Goal: Task Accomplishment & Management: Complete application form

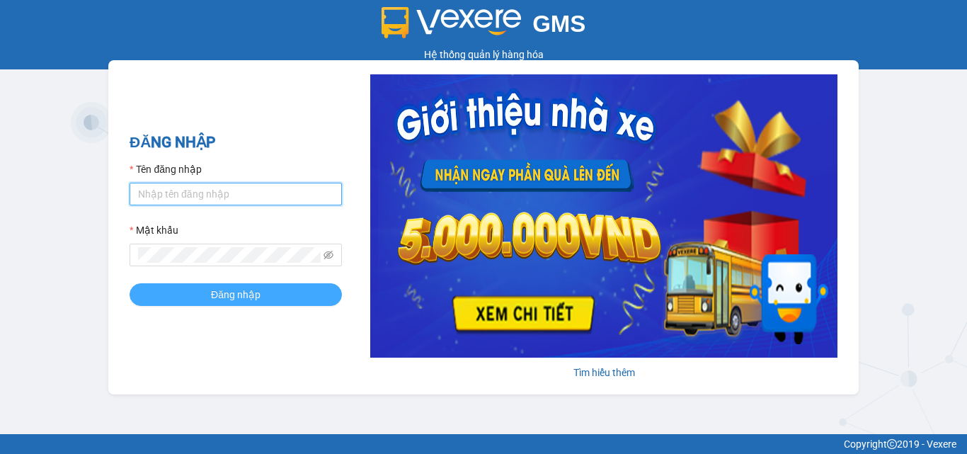
type input "ngot.lekhanh"
click at [238, 295] on span "Đăng nhập" at bounding box center [236, 295] width 50 height 16
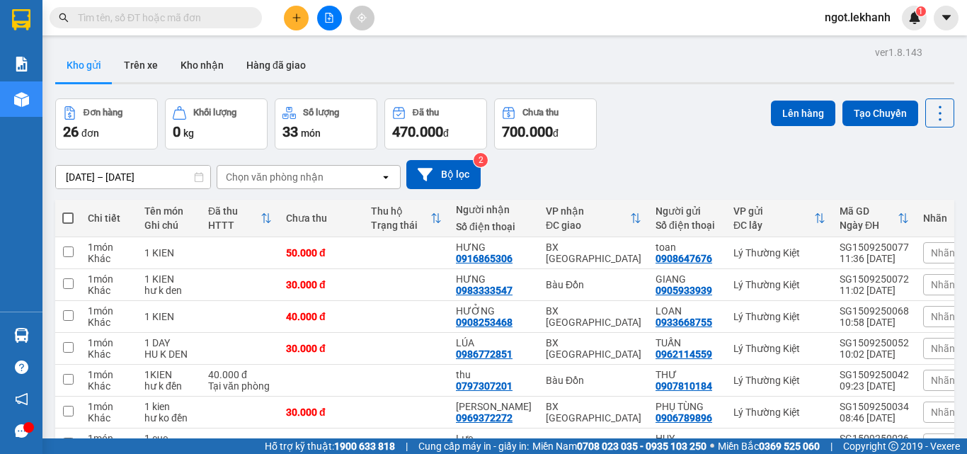
click at [302, 25] on button at bounding box center [296, 18] width 25 height 25
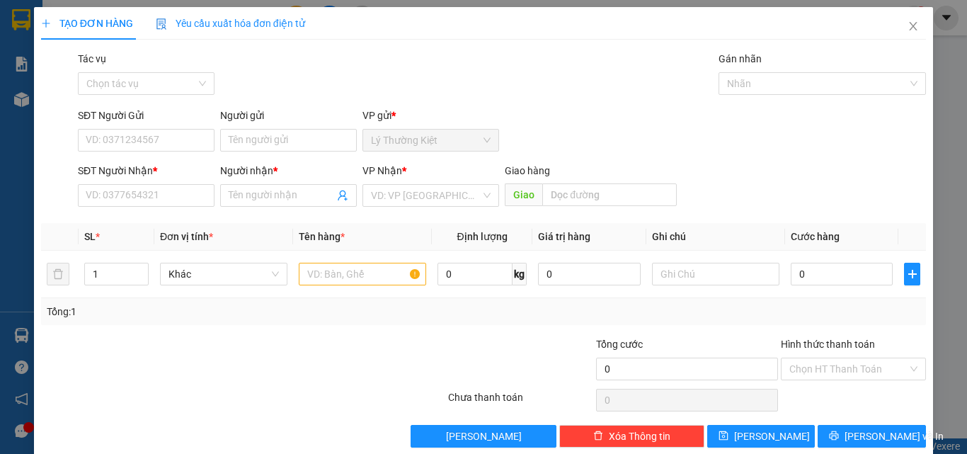
click at [181, 183] on div "SĐT Người Nhận *" at bounding box center [146, 173] width 137 height 21
click at [183, 195] on input "SĐT Người Nhận *" at bounding box center [146, 195] width 137 height 23
type input "0392387934"
click at [286, 188] on input "Người nhận *" at bounding box center [281, 196] width 105 height 16
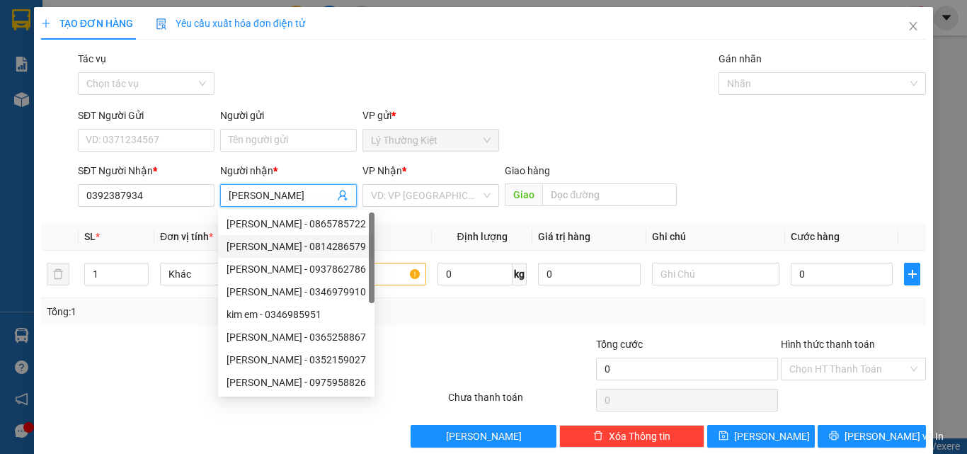
type input "[PERSON_NAME]"
click at [173, 153] on div "SĐT Người Gửi VD: 0371234567" at bounding box center [146, 133] width 137 height 50
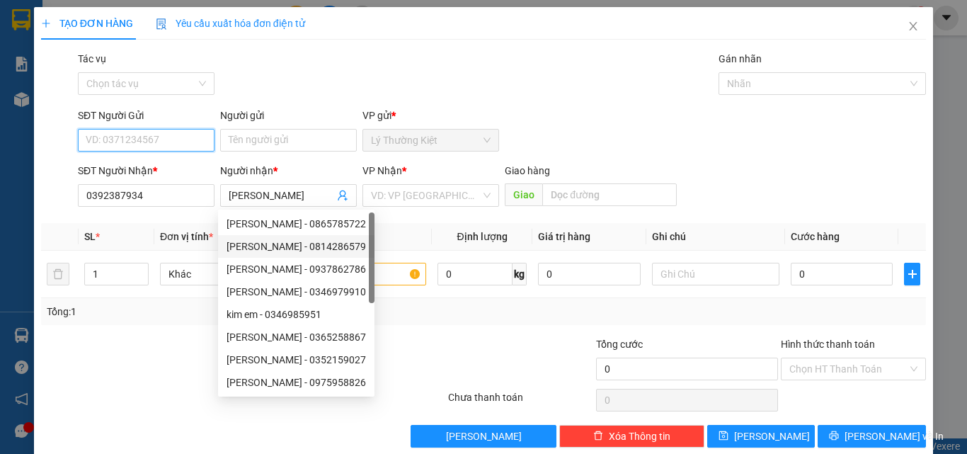
click at [181, 137] on input "SĐT Người Gửi" at bounding box center [146, 140] width 137 height 23
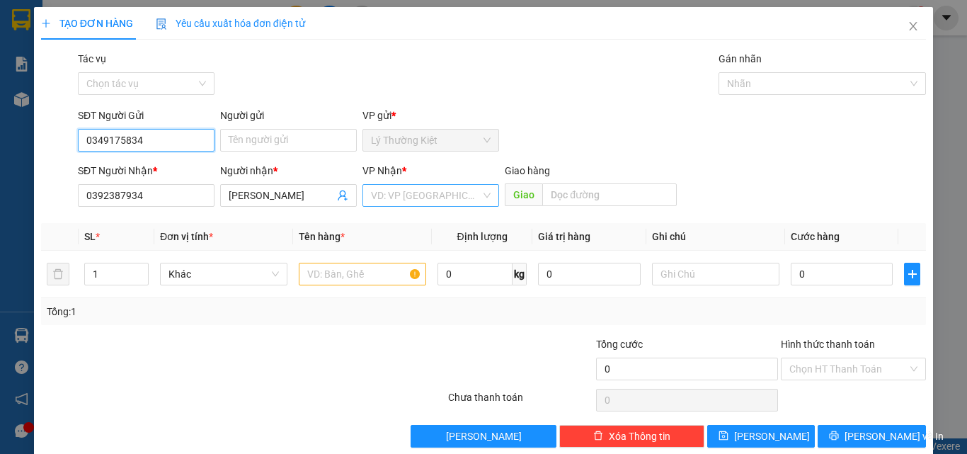
type input "0349175834"
click at [448, 198] on input "search" at bounding box center [426, 195] width 110 height 21
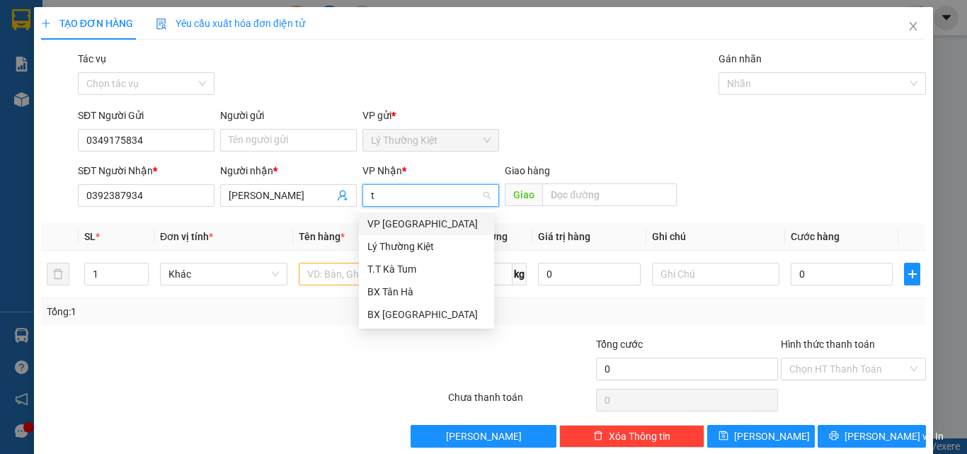
type input "ta"
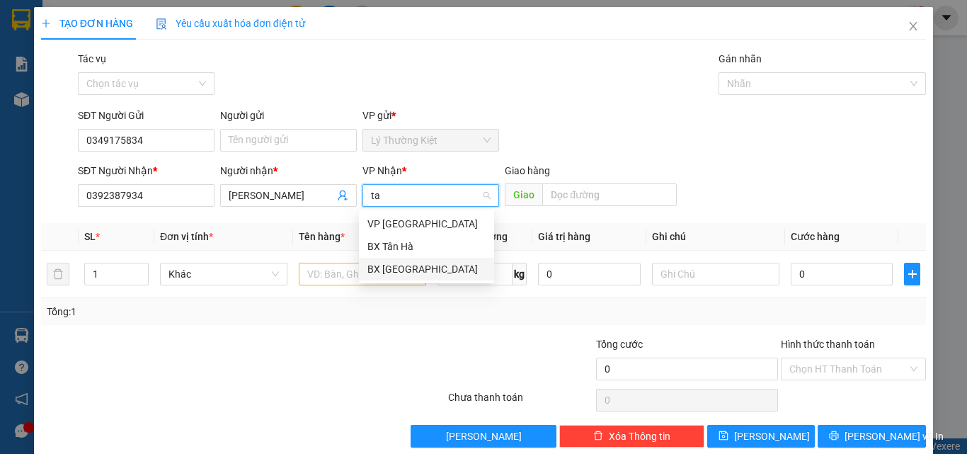
click at [399, 268] on div "BX [GEOGRAPHIC_DATA]" at bounding box center [426, 269] width 118 height 16
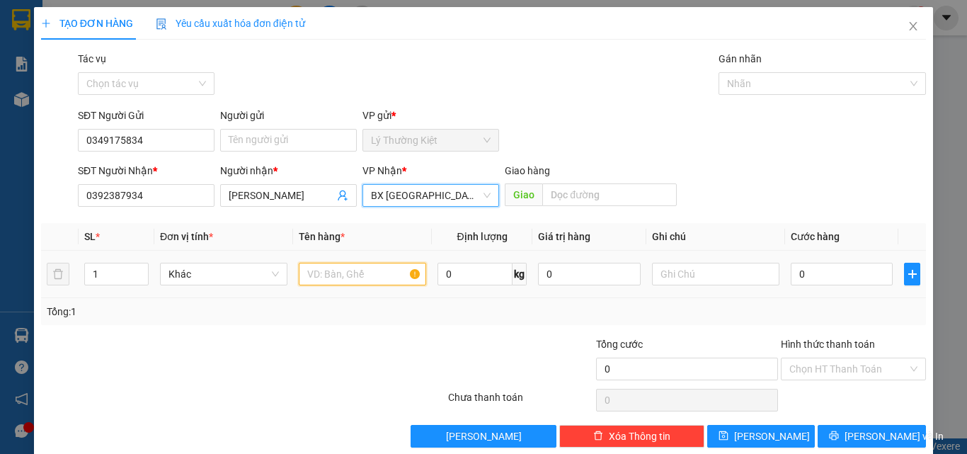
click at [336, 279] on input "text" at bounding box center [362, 274] width 127 height 23
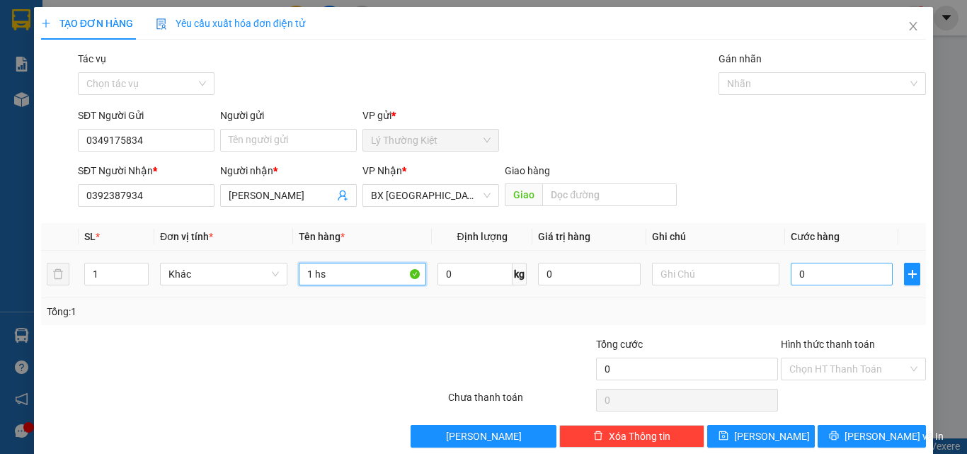
type input "1 hs"
click at [838, 275] on input "0" at bounding box center [842, 274] width 102 height 23
type input "3"
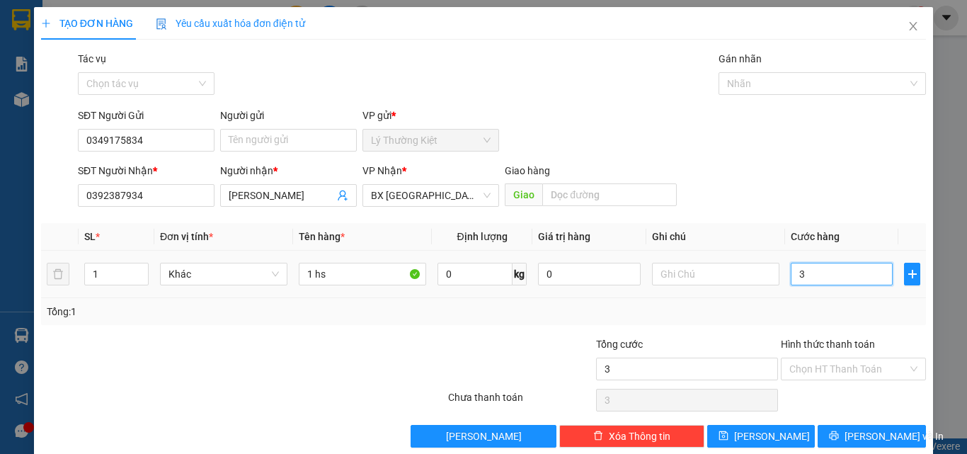
type input "30"
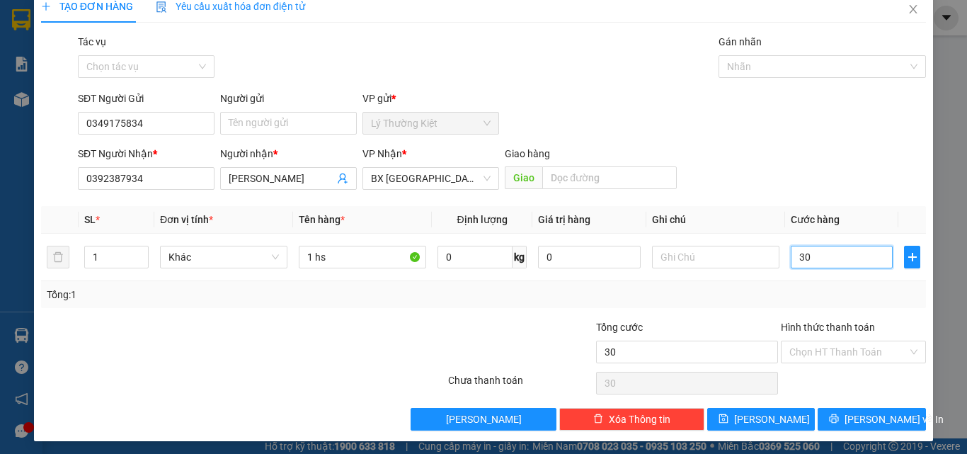
scroll to position [21, 0]
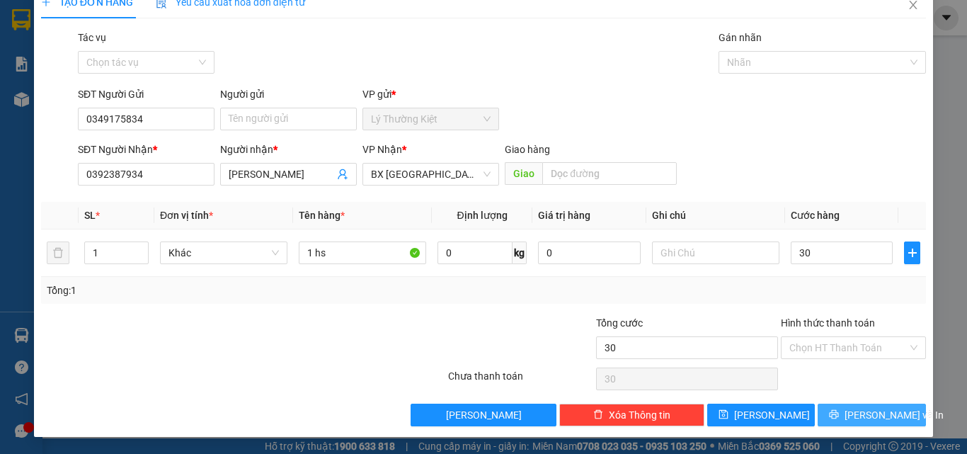
type input "30.000"
click at [879, 418] on span "[PERSON_NAME] và In" at bounding box center [894, 415] width 99 height 16
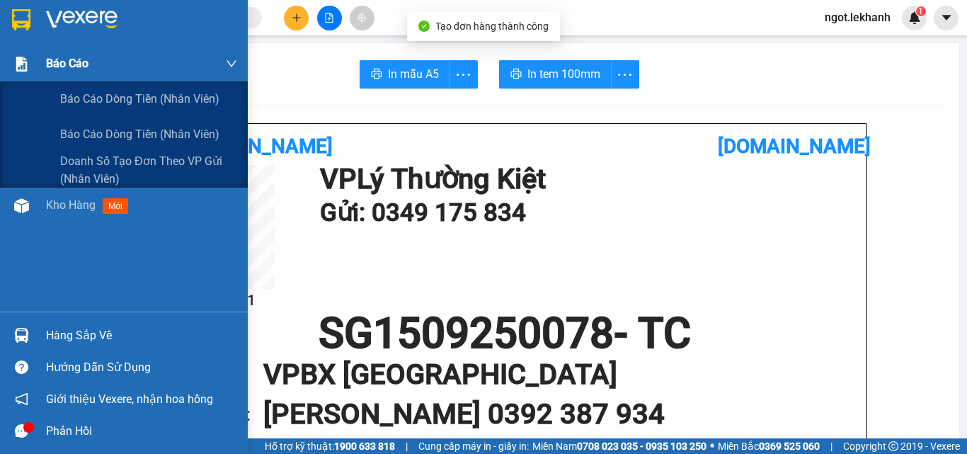
click at [71, 73] on div "Báo cáo" at bounding box center [141, 63] width 191 height 35
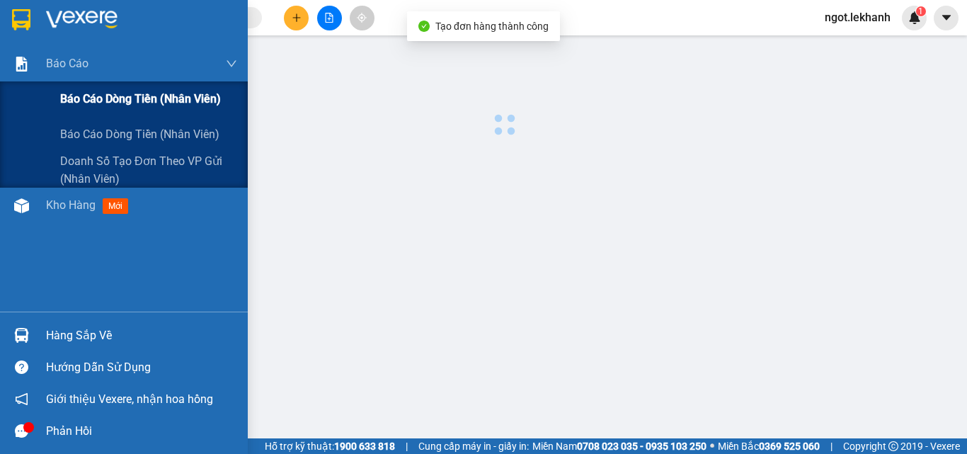
click at [128, 98] on span "Báo cáo dòng tiền (nhân viên)" at bounding box center [140, 99] width 161 height 18
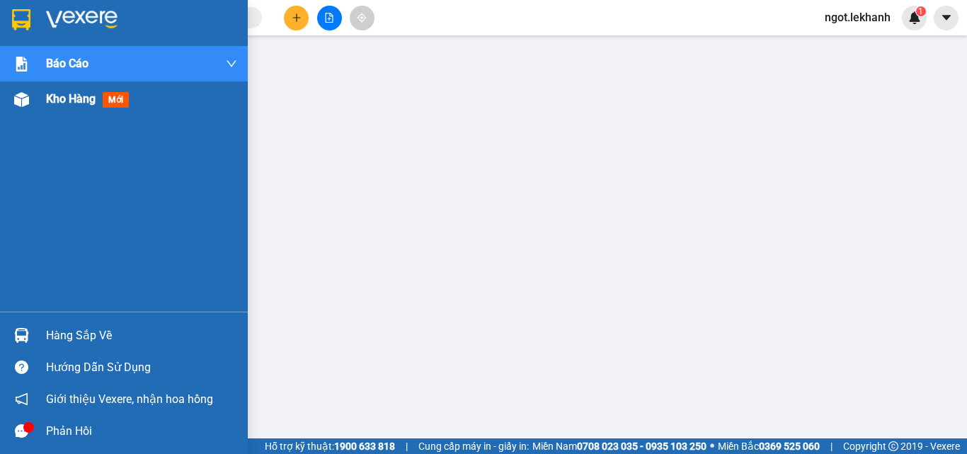
click at [70, 103] on span "Kho hàng" at bounding box center [71, 98] width 50 height 13
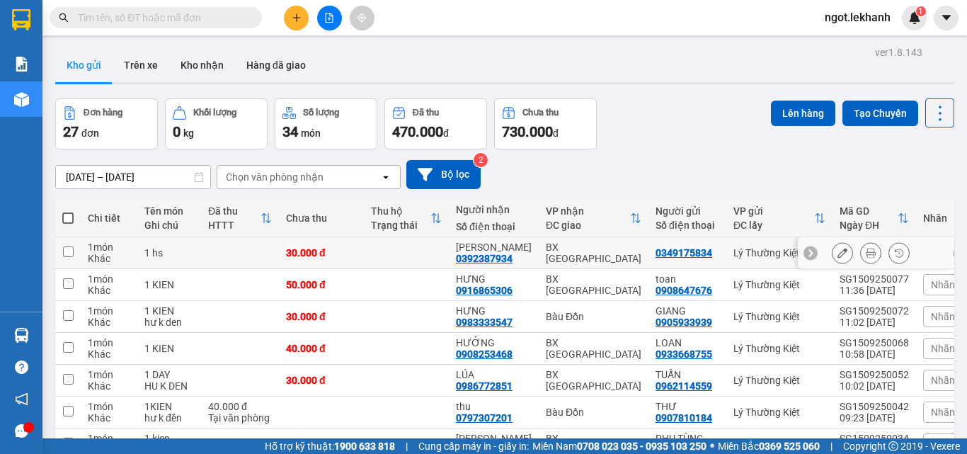
click at [840, 248] on button at bounding box center [843, 253] width 20 height 25
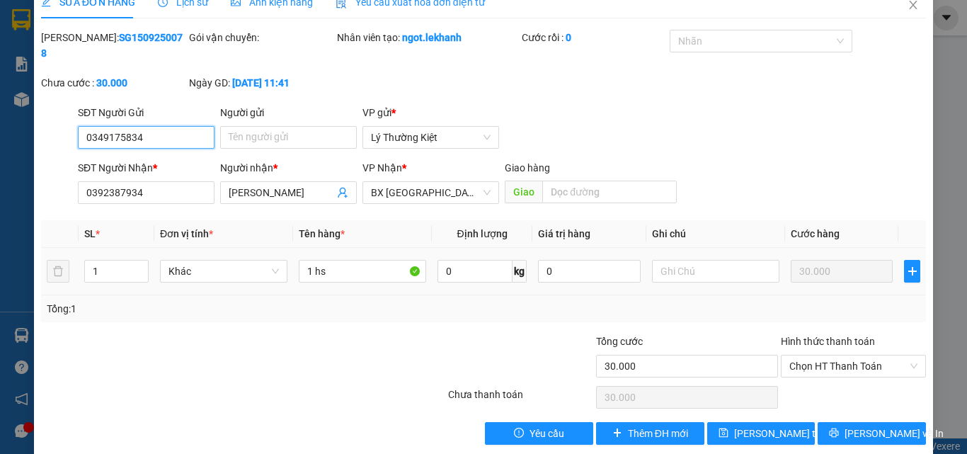
scroll to position [24, 0]
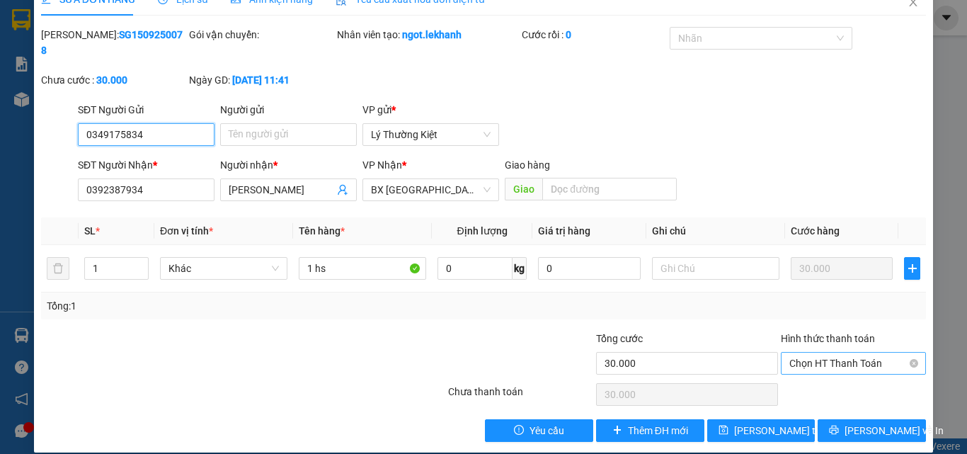
click at [845, 353] on span "Chọn HT Thanh Toán" at bounding box center [853, 363] width 128 height 21
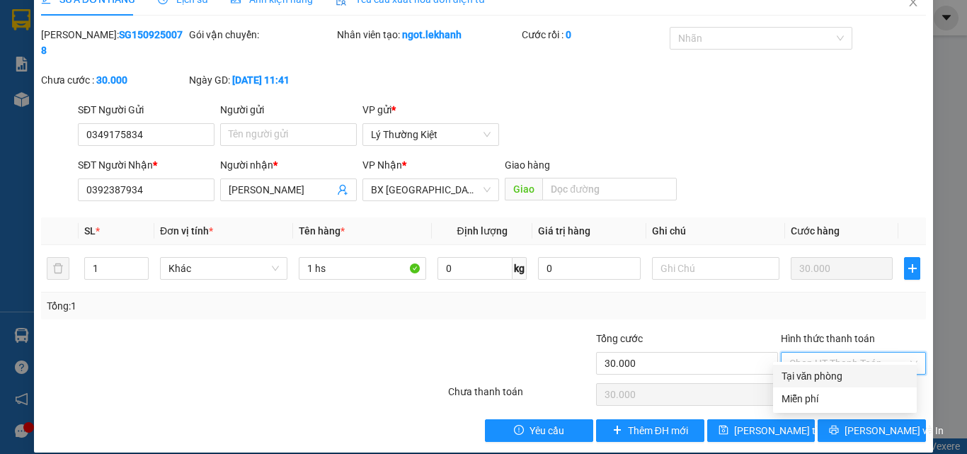
click at [829, 375] on div "Tại văn phòng" at bounding box center [845, 376] width 127 height 16
type input "0"
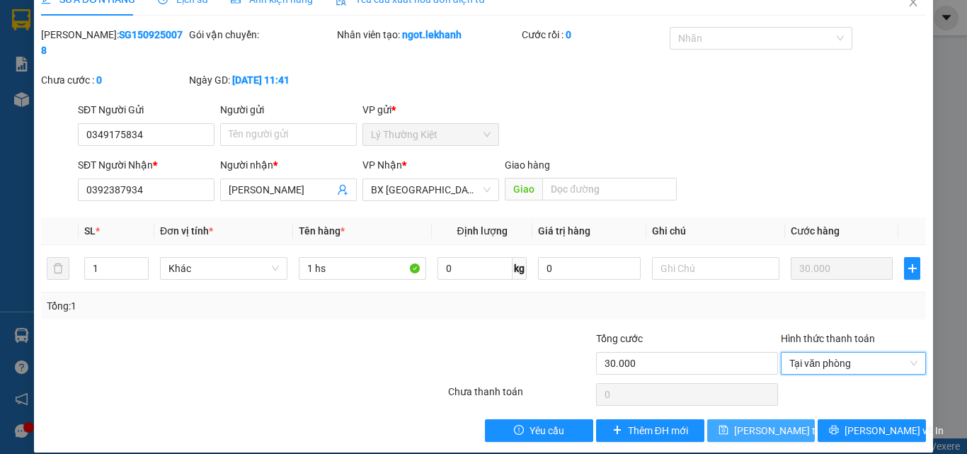
click at [768, 423] on span "[PERSON_NAME] thay đổi" at bounding box center [790, 431] width 113 height 16
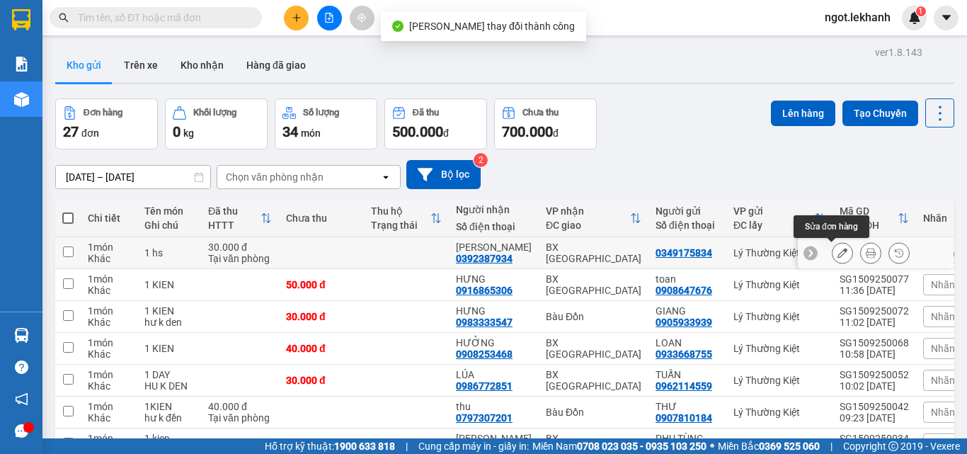
click at [866, 253] on icon at bounding box center [871, 253] width 10 height 10
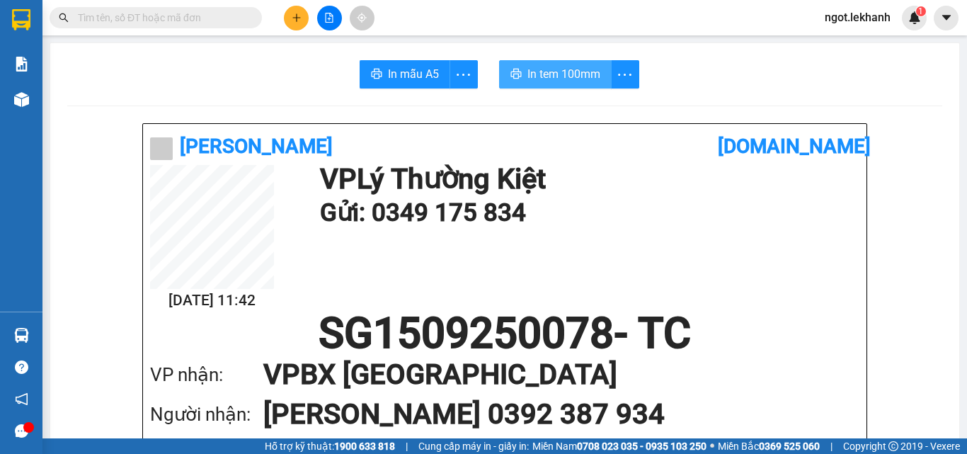
click at [564, 85] on button "In tem 100mm" at bounding box center [555, 74] width 113 height 28
click at [304, 25] on button at bounding box center [296, 18] width 25 height 25
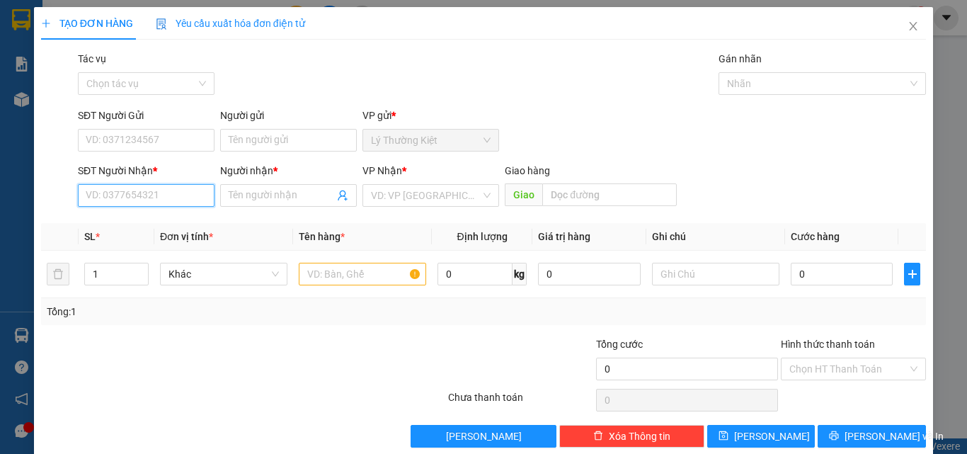
click at [154, 188] on input "SĐT Người Nhận *" at bounding box center [146, 195] width 137 height 23
click at [180, 225] on div "0907907379 - GIANG" at bounding box center [145, 224] width 118 height 16
type input "0907907379"
type input "GIANG"
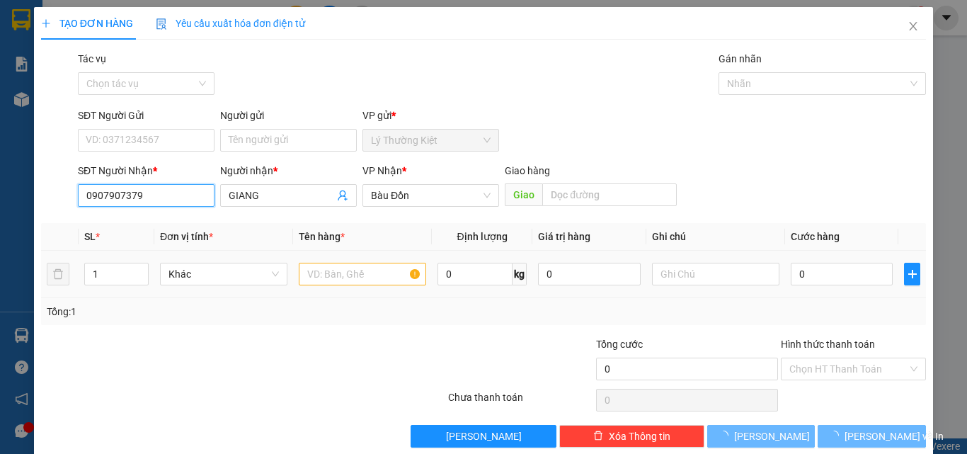
type input "70.000"
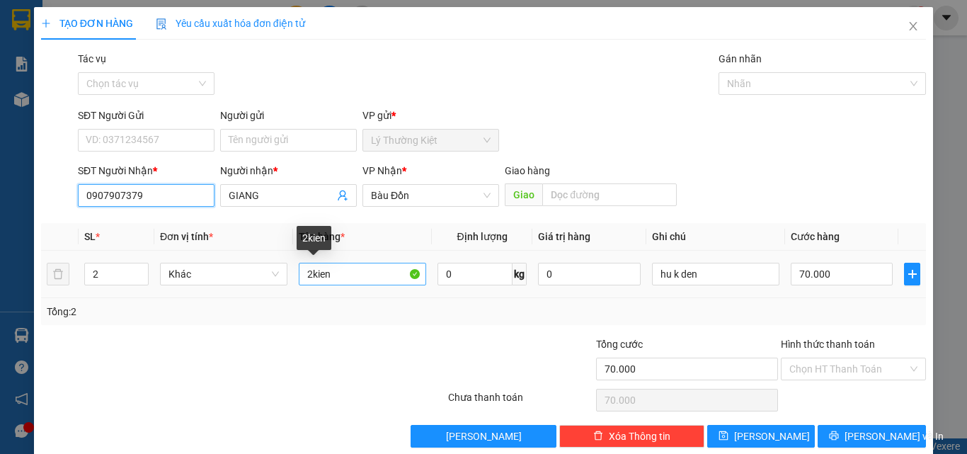
type input "0907907379"
click at [314, 284] on input "2kien" at bounding box center [362, 274] width 127 height 23
type input "1kien"
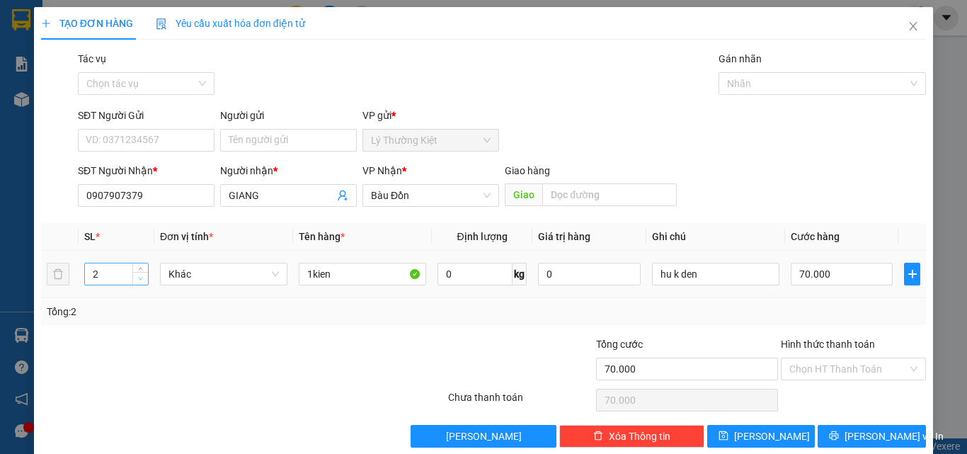
type input "1"
click at [138, 278] on icon "down" at bounding box center [140, 278] width 5 height 5
click at [802, 270] on input "70.000" at bounding box center [842, 274] width 102 height 23
type input "5"
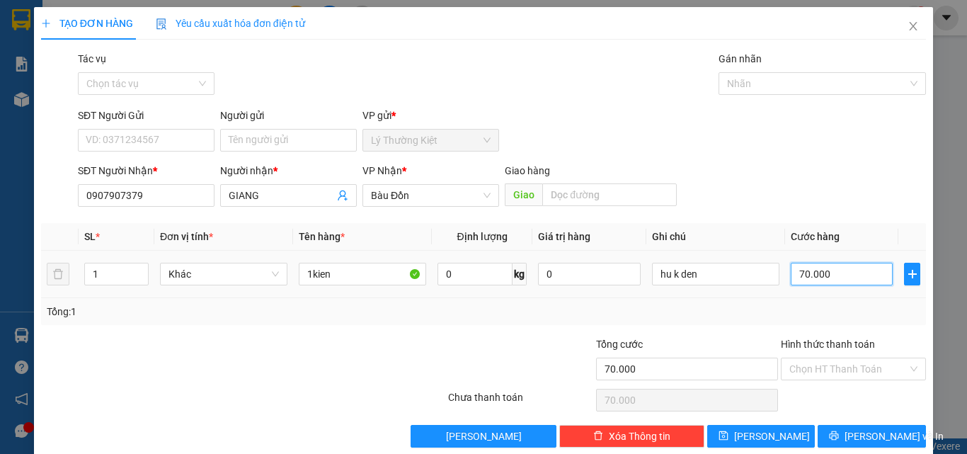
type input "5"
type input "50"
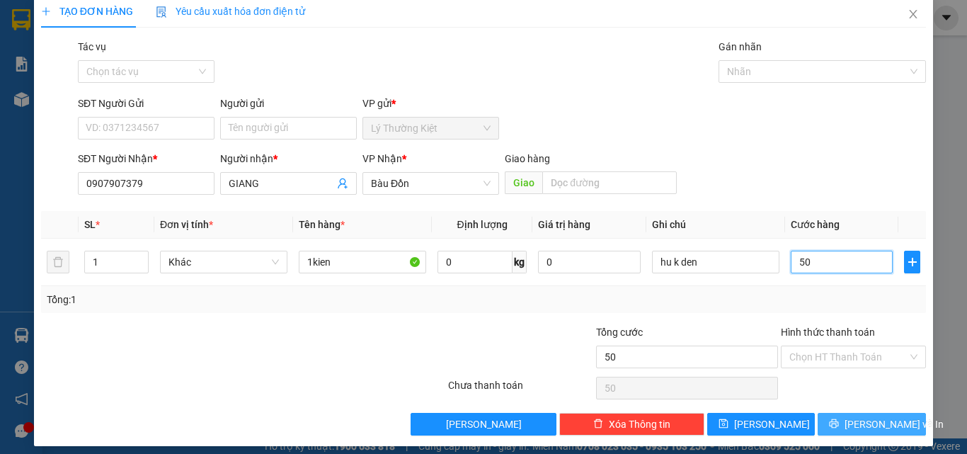
scroll to position [21, 0]
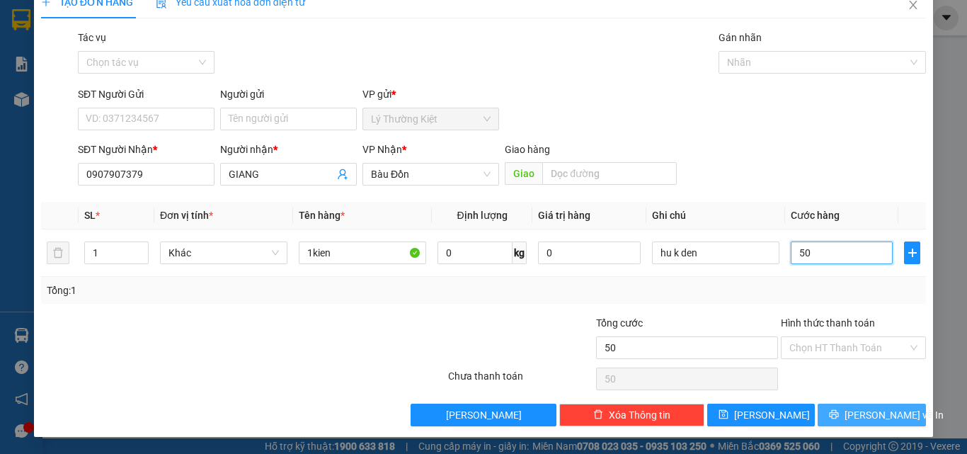
type input "50"
type input "50.000"
drag, startPoint x: 864, startPoint y: 414, endPoint x: 810, endPoint y: 374, distance: 67.3
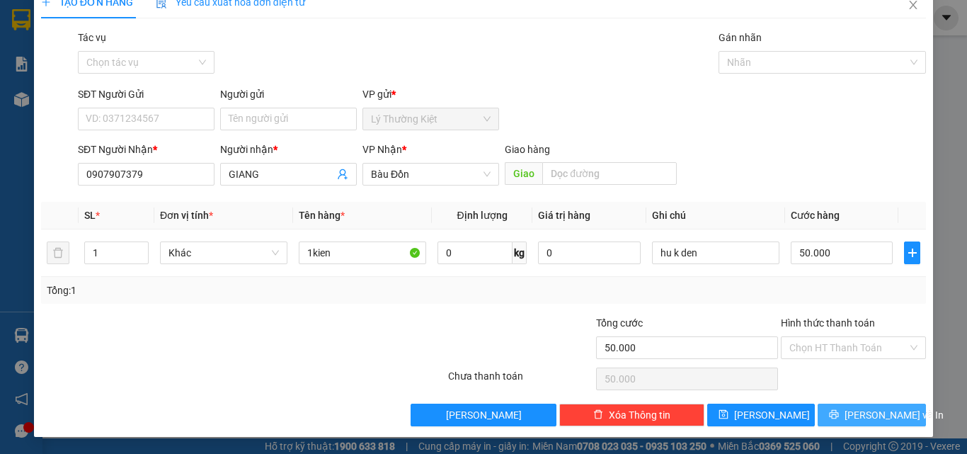
click at [862, 414] on span "[PERSON_NAME] và In" at bounding box center [894, 415] width 99 height 16
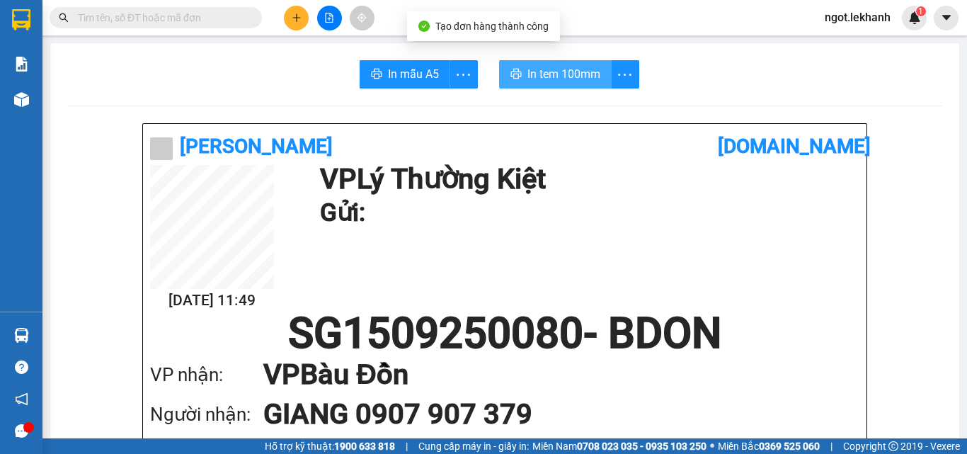
click at [549, 65] on span "In tem 100mm" at bounding box center [563, 74] width 73 height 18
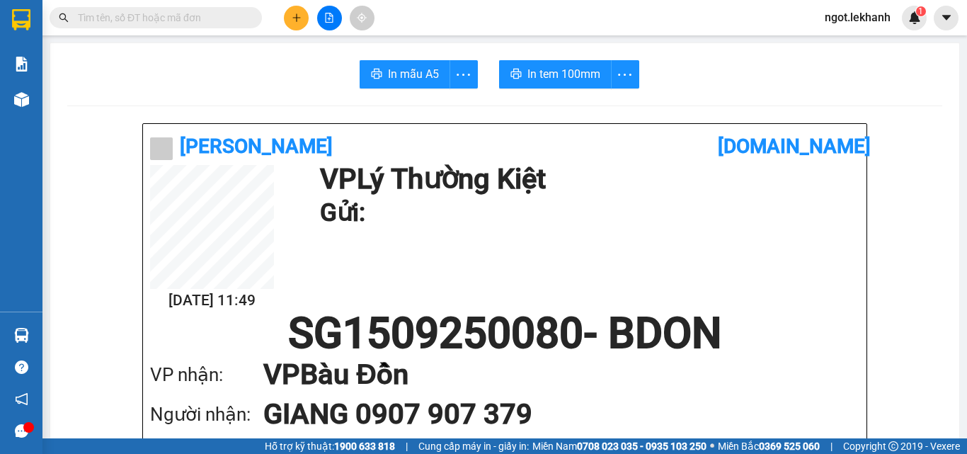
click at [287, 23] on button at bounding box center [296, 18] width 25 height 25
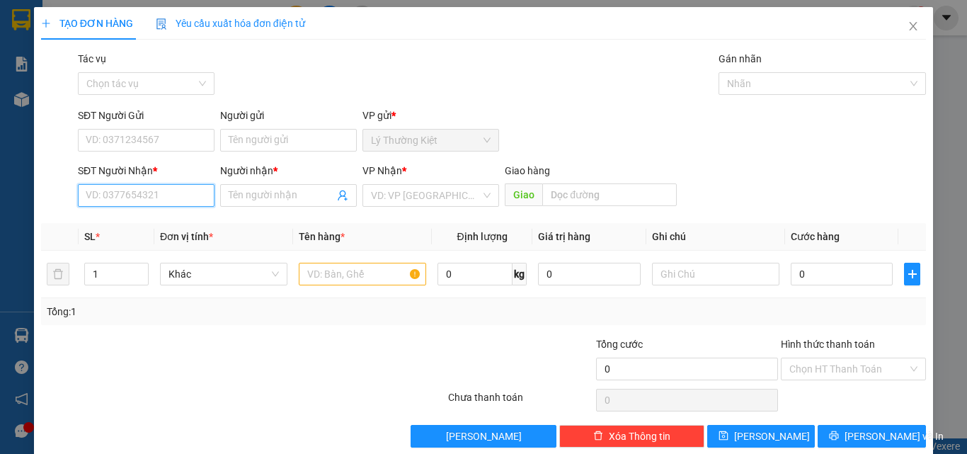
click at [162, 190] on input "SĐT Người Nhận *" at bounding box center [146, 195] width 137 height 23
click at [161, 229] on div "0937006066 - nghiep" at bounding box center [145, 224] width 118 height 16
type input "0937006066"
type input "nghiep"
type input "30.000"
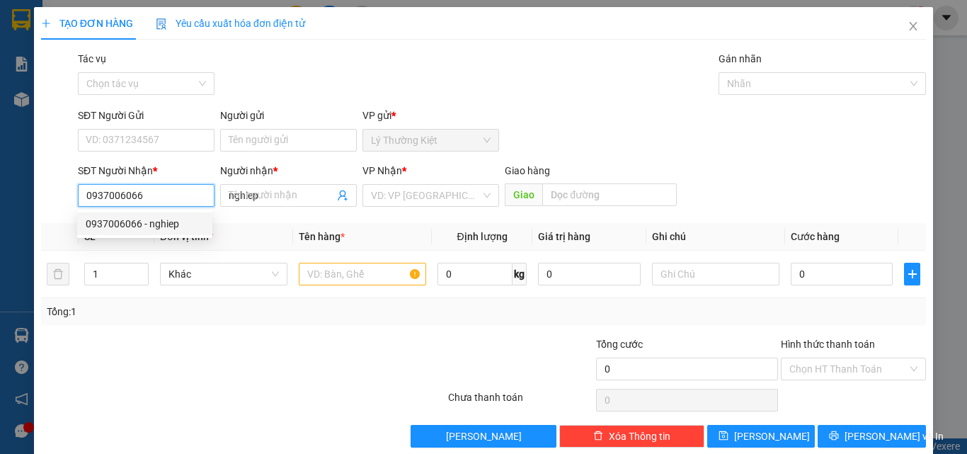
type input "30.000"
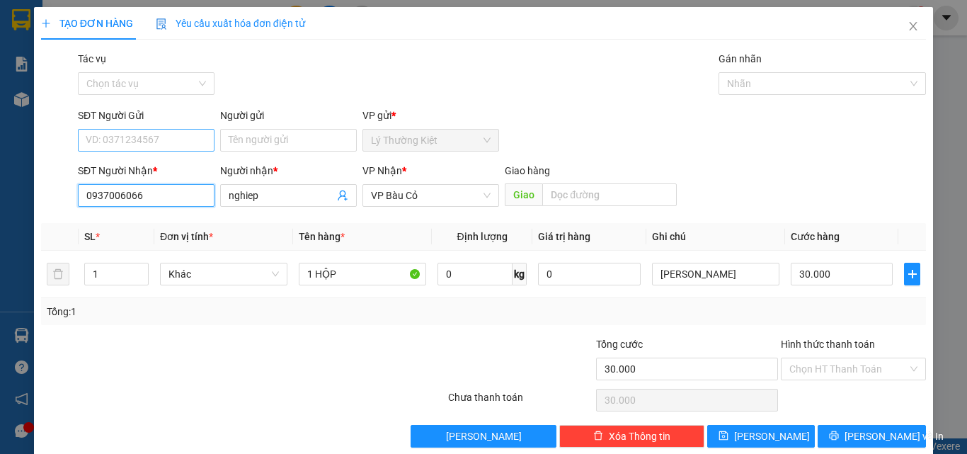
type input "0937006066"
click at [166, 139] on input "SĐT Người Gửi" at bounding box center [146, 140] width 137 height 23
click at [173, 185] on div "02838621093 - TUẤN" at bounding box center [144, 191] width 135 height 23
type input "02838621093"
type input "TUẤN"
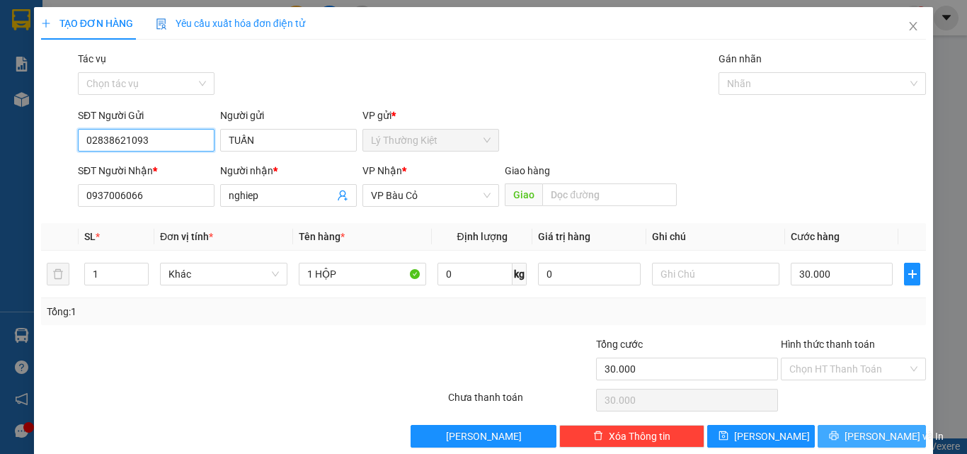
scroll to position [21, 0]
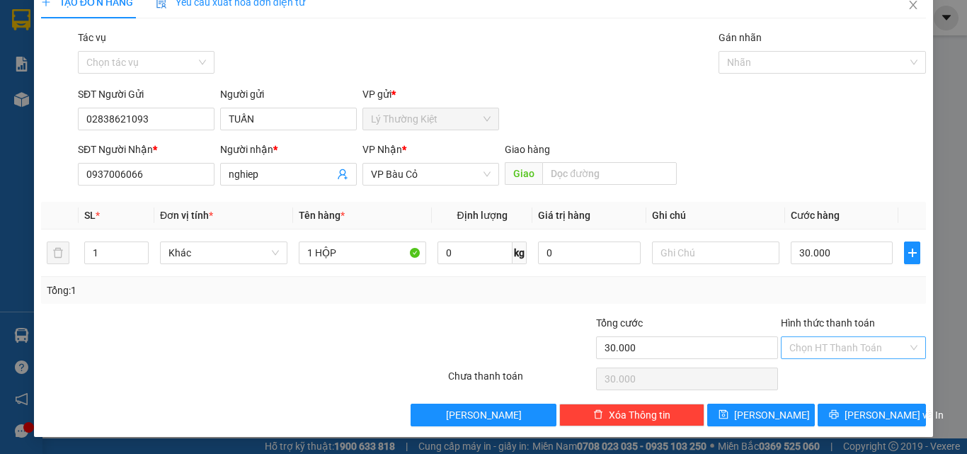
click at [872, 350] on input "Hình thức thanh toán" at bounding box center [848, 347] width 118 height 21
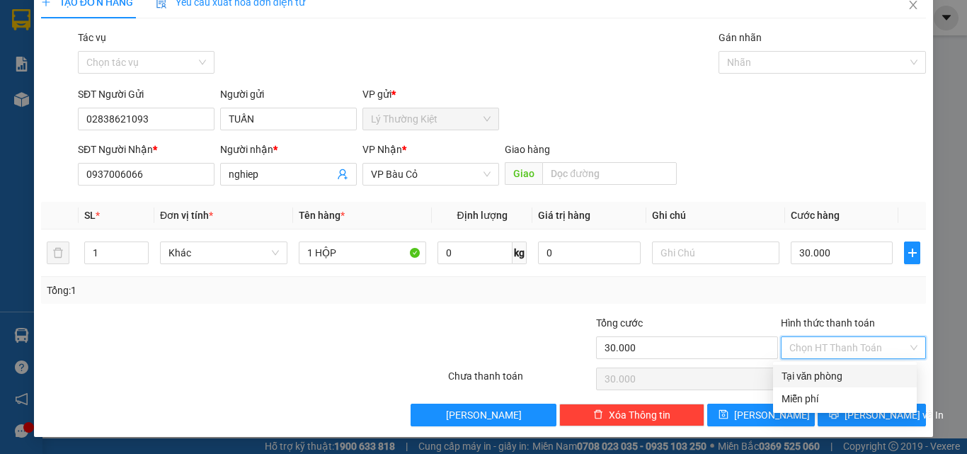
click at [866, 382] on div "Tại văn phòng" at bounding box center [845, 376] width 127 height 16
type input "0"
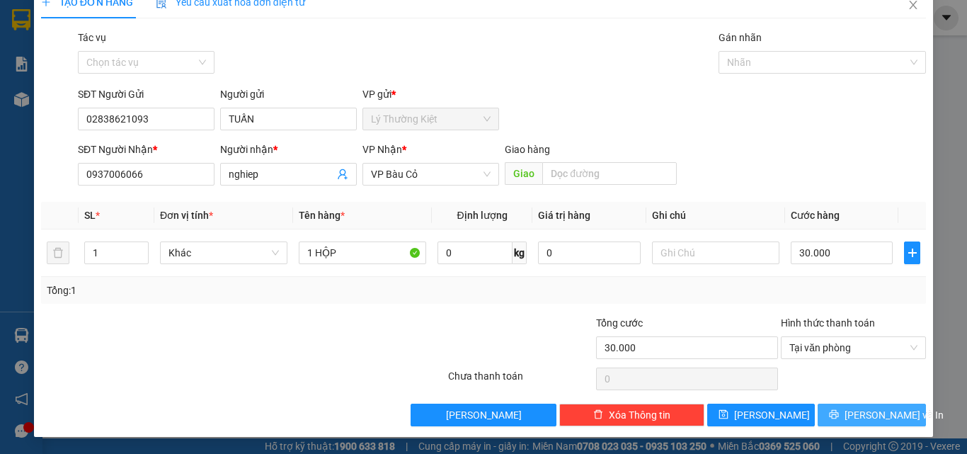
click at [880, 414] on span "[PERSON_NAME] và In" at bounding box center [894, 415] width 99 height 16
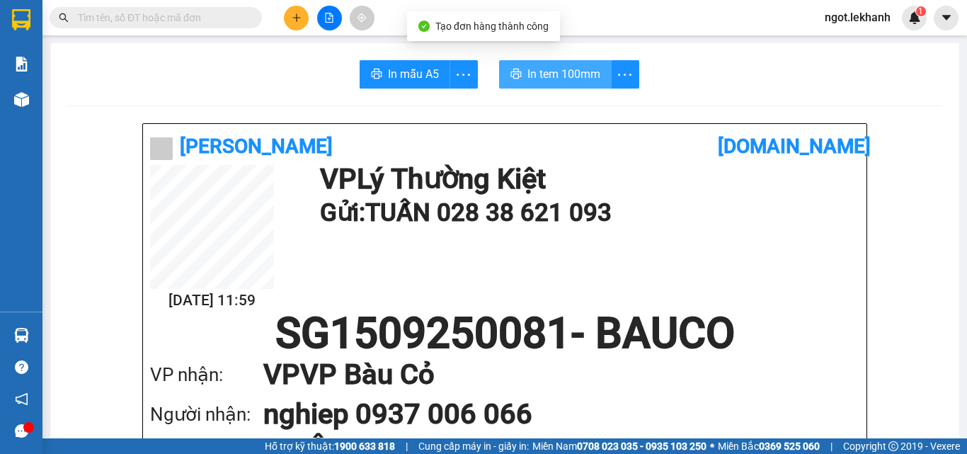
click at [564, 66] on span "In tem 100mm" at bounding box center [563, 74] width 73 height 18
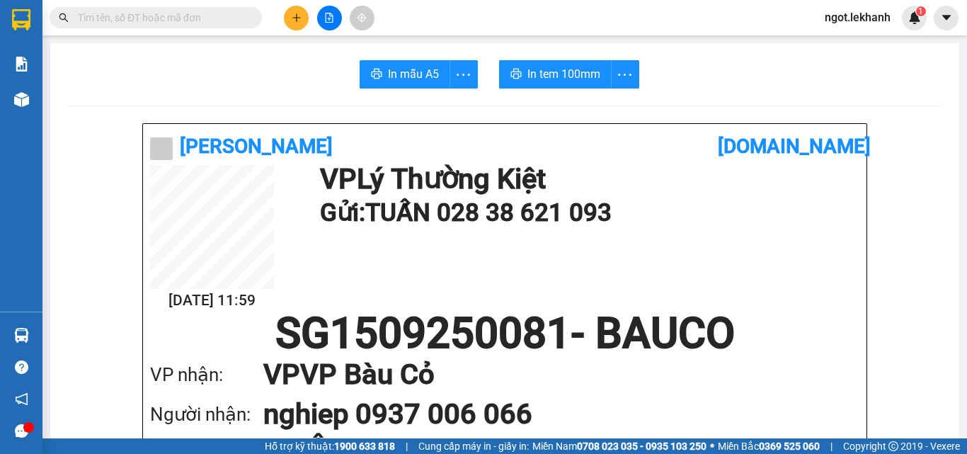
click at [292, 26] on div "Kết quả tìm kiếm ( 0 ) Bộ lọc No Data ngot.lekhanh 1" at bounding box center [483, 17] width 967 height 35
drag, startPoint x: 295, startPoint y: 10, endPoint x: 297, endPoint y: 18, distance: 8.8
click at [297, 18] on button at bounding box center [296, 18] width 25 height 25
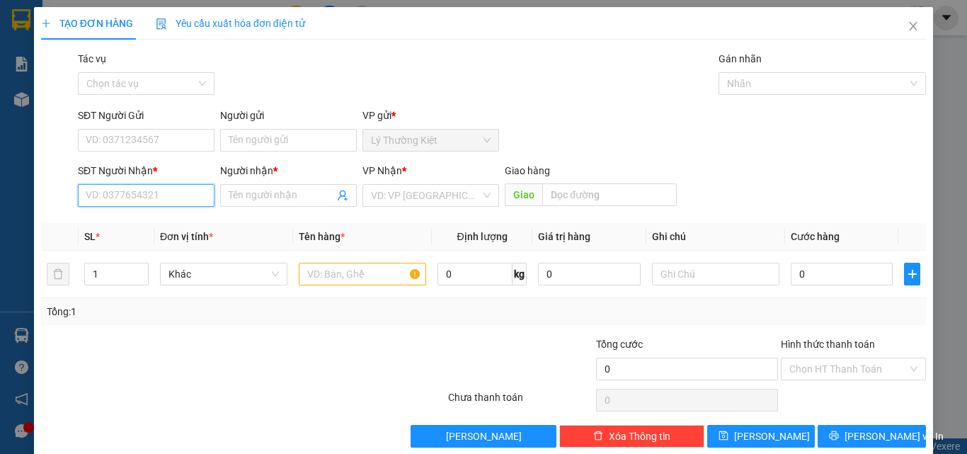
click at [179, 193] on input "SĐT Người Nhận *" at bounding box center [146, 195] width 137 height 23
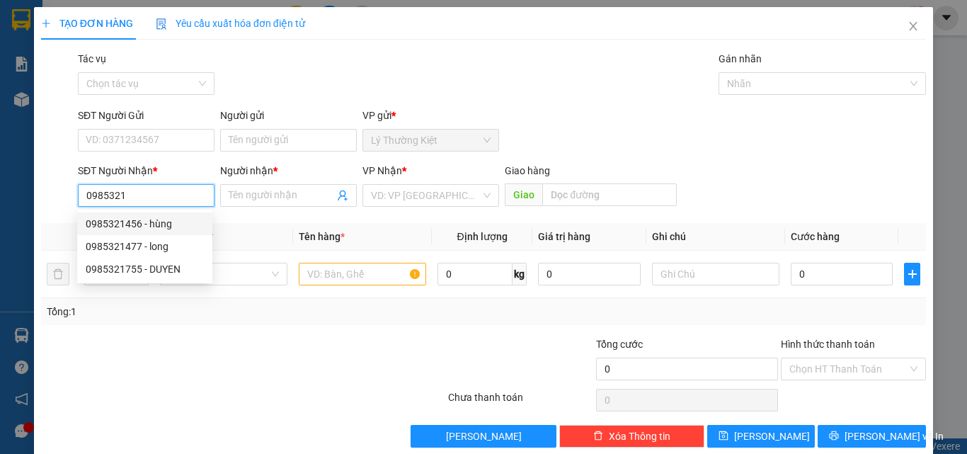
click at [126, 222] on div "0985321456 - hùng" at bounding box center [145, 224] width 118 height 16
type input "0985321456"
type input "hùng"
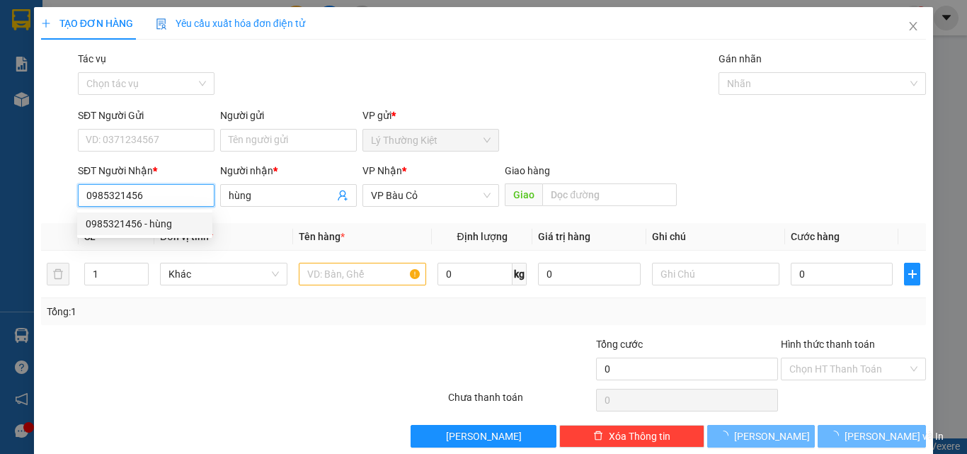
type input "50.000"
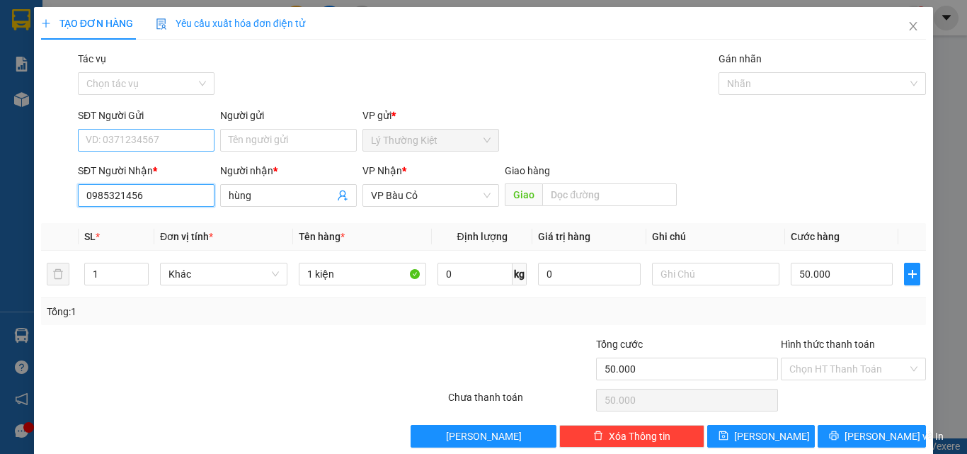
type input "0985321456"
click at [172, 142] on input "SĐT Người Gửi" at bounding box center [146, 140] width 137 height 23
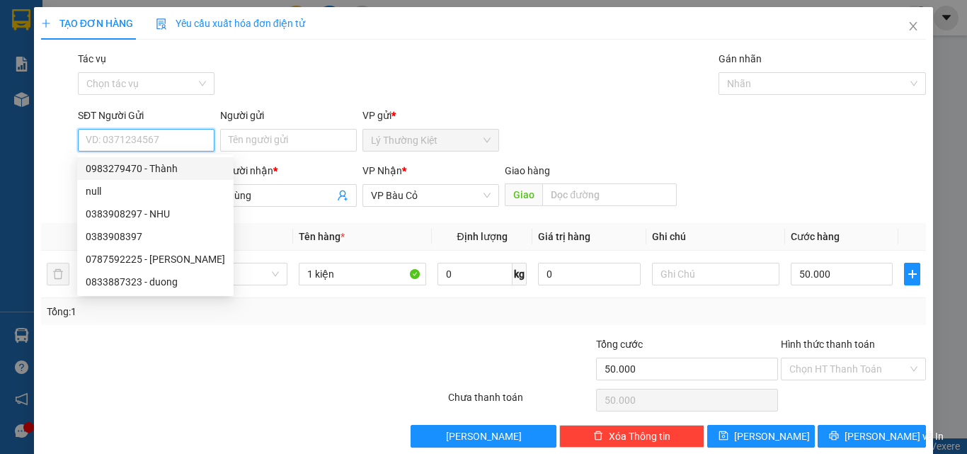
click at [166, 171] on div "0983279470 - Thành" at bounding box center [155, 169] width 139 height 16
type input "0983279470"
type input "Thành"
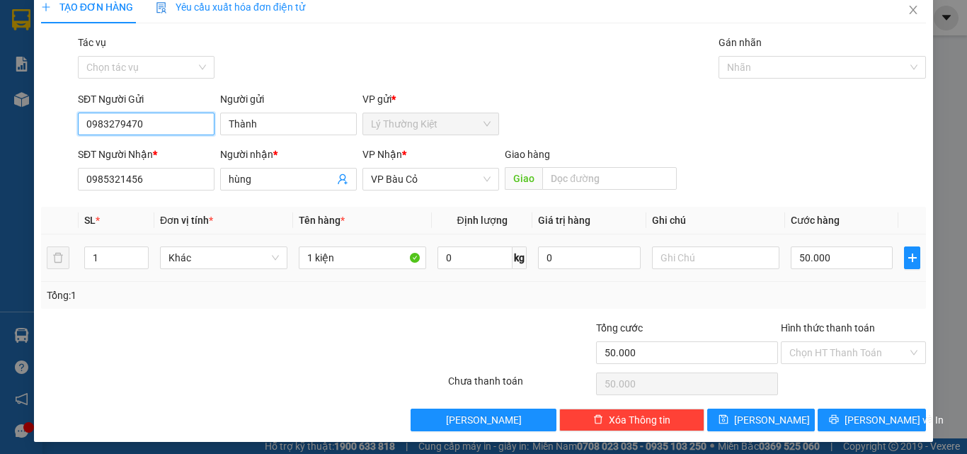
scroll to position [21, 0]
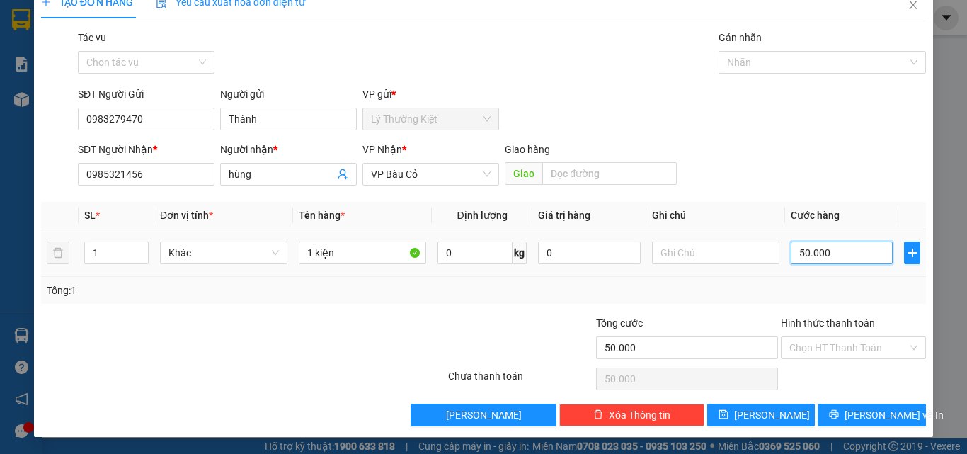
click at [833, 241] on input "50.000" at bounding box center [842, 252] width 102 height 23
type input "6"
type input "60"
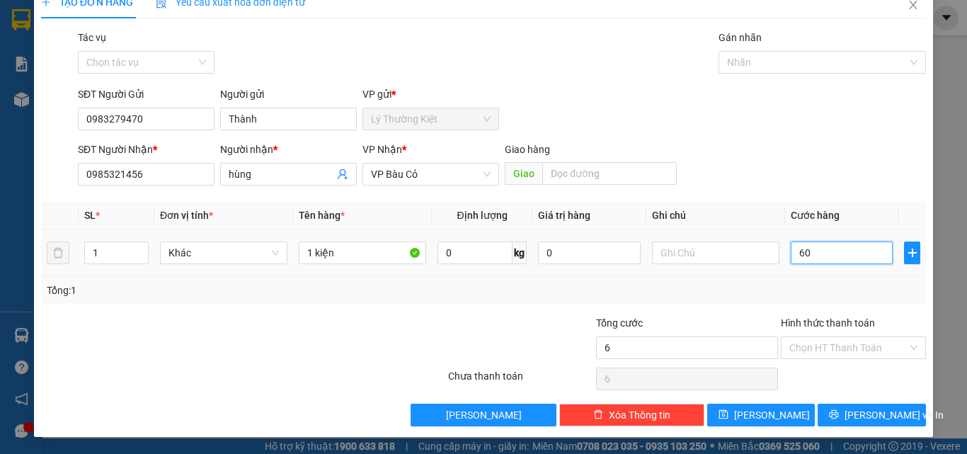
type input "60"
type input "60.000"
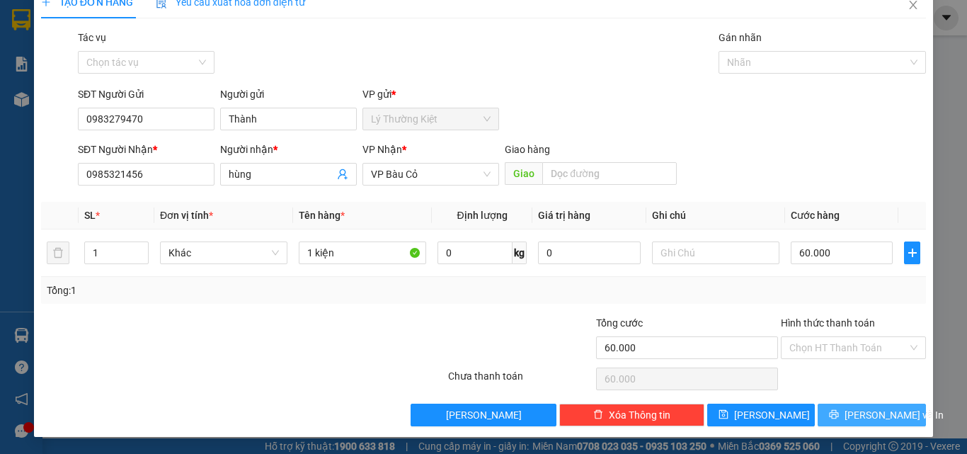
click at [872, 415] on span "[PERSON_NAME] và In" at bounding box center [894, 415] width 99 height 16
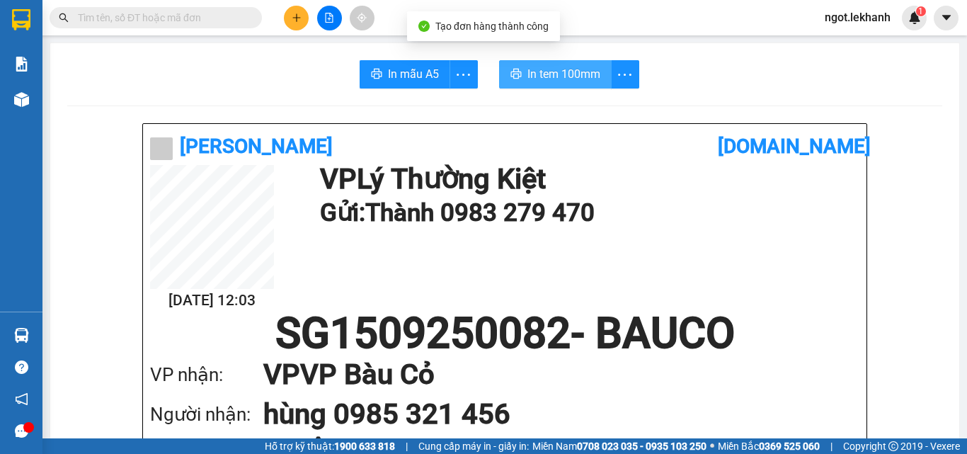
click at [571, 85] on button "In tem 100mm" at bounding box center [555, 74] width 113 height 28
